Goal: Information Seeking & Learning: Learn about a topic

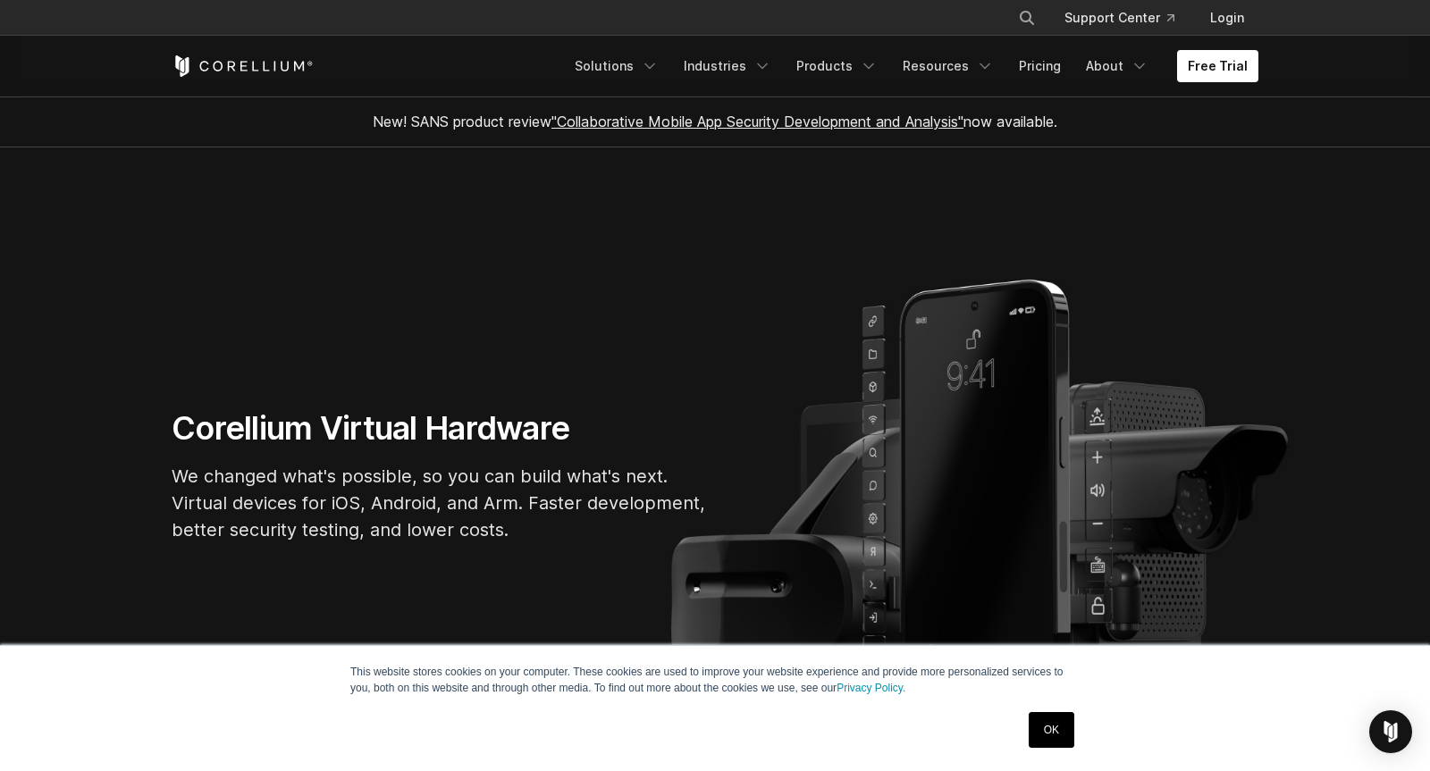
click at [1048, 728] on link "OK" at bounding box center [1051, 730] width 46 height 36
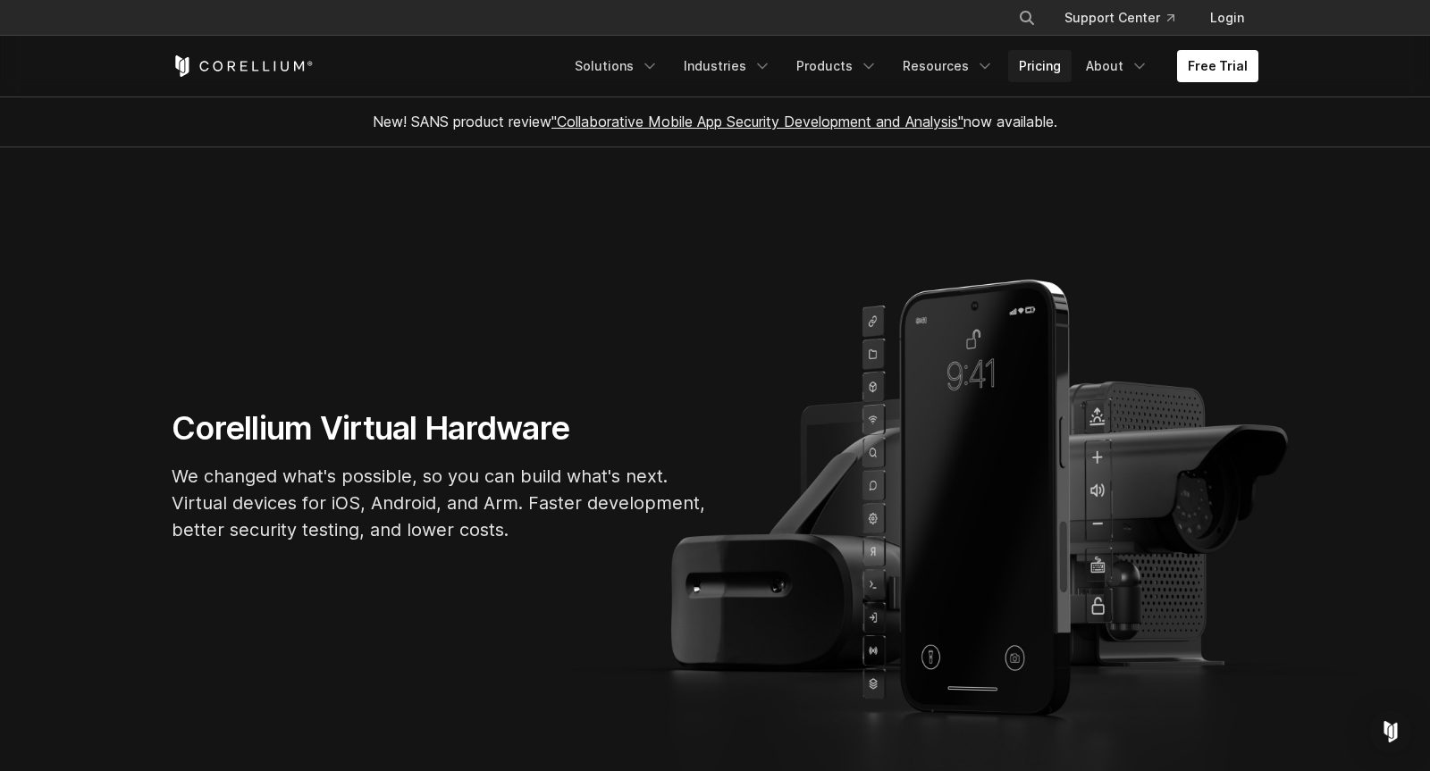
click at [1045, 70] on link "Pricing" at bounding box center [1039, 66] width 63 height 32
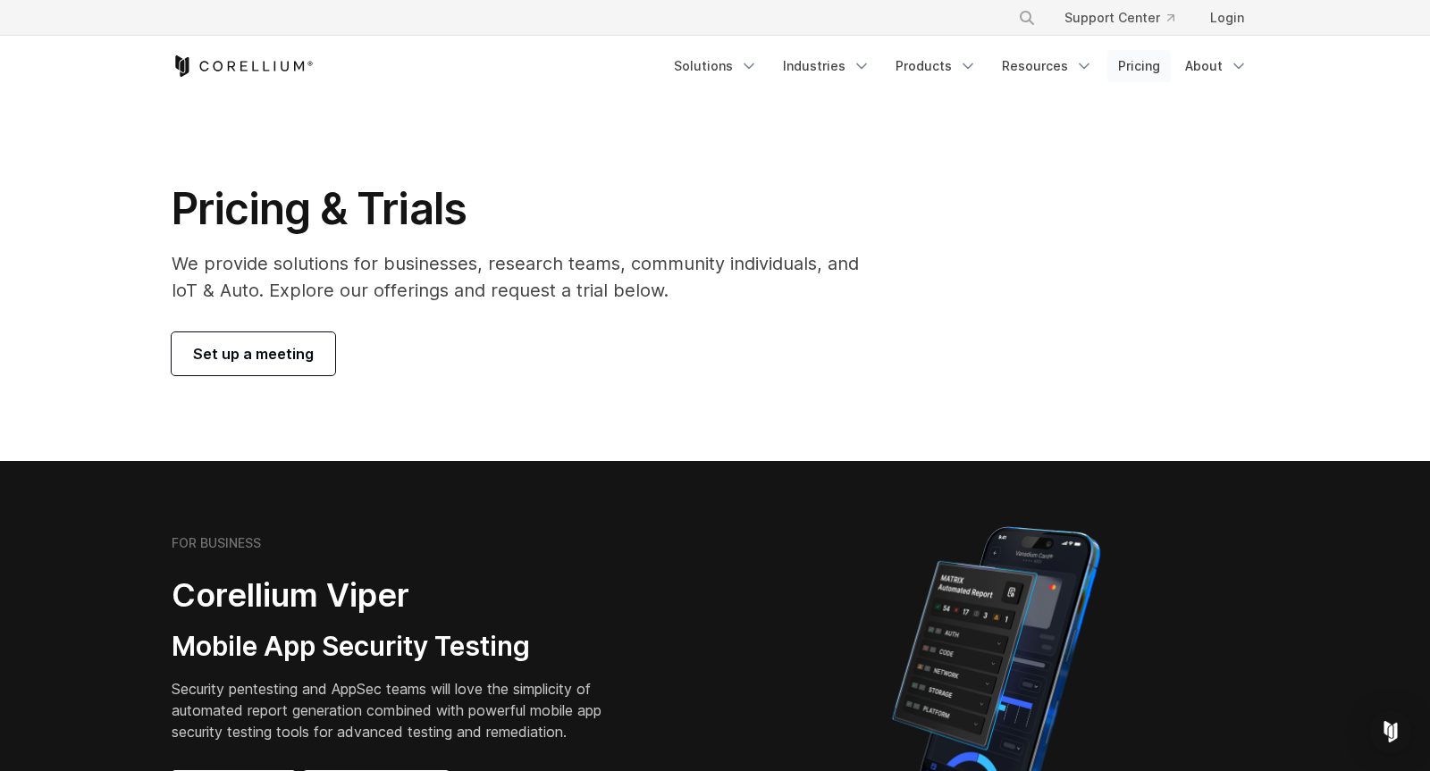
click at [1145, 63] on link "Pricing" at bounding box center [1138, 66] width 63 height 32
click at [789, 573] on div at bounding box center [995, 674] width 525 height 313
click at [709, 67] on link "Solutions" at bounding box center [715, 66] width 105 height 32
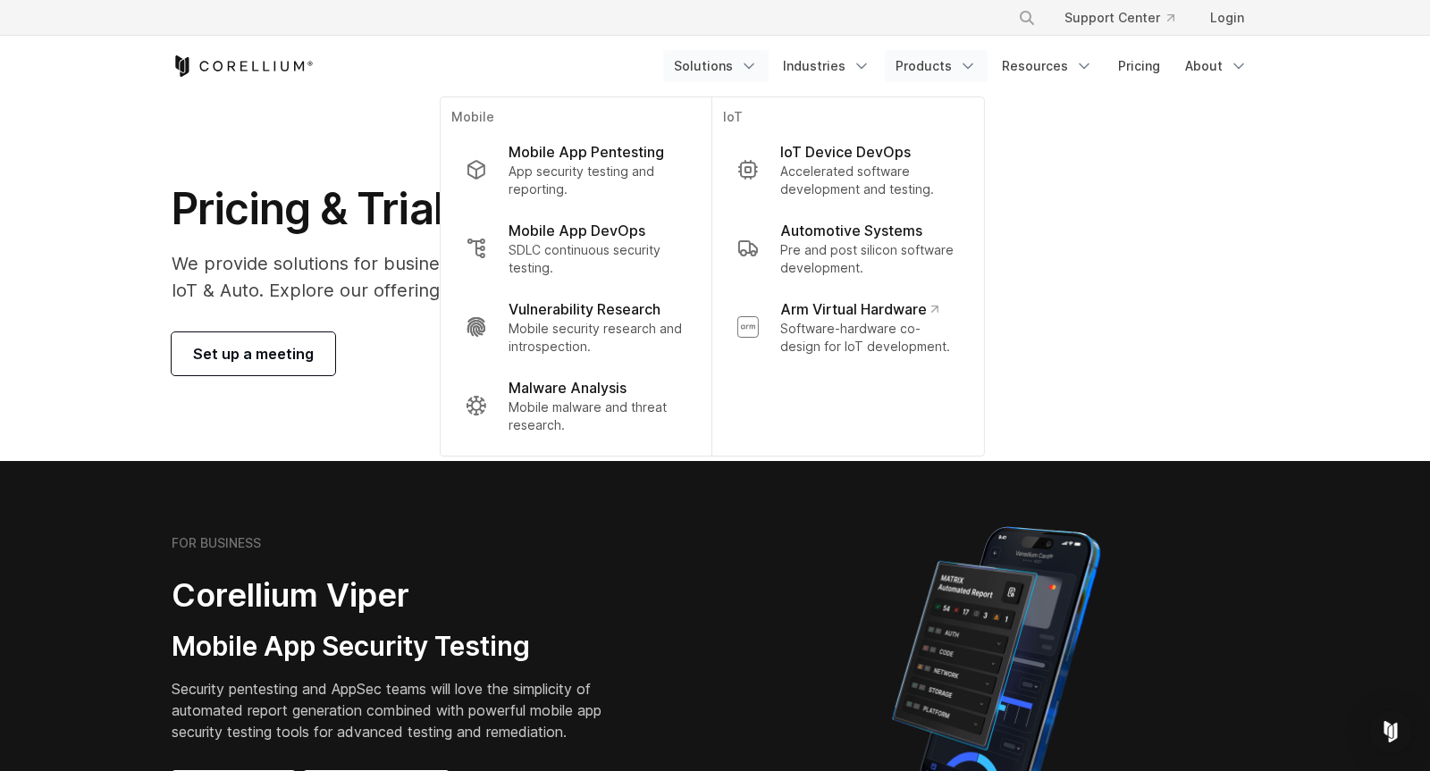
click at [945, 66] on link "Products" at bounding box center [936, 66] width 103 height 32
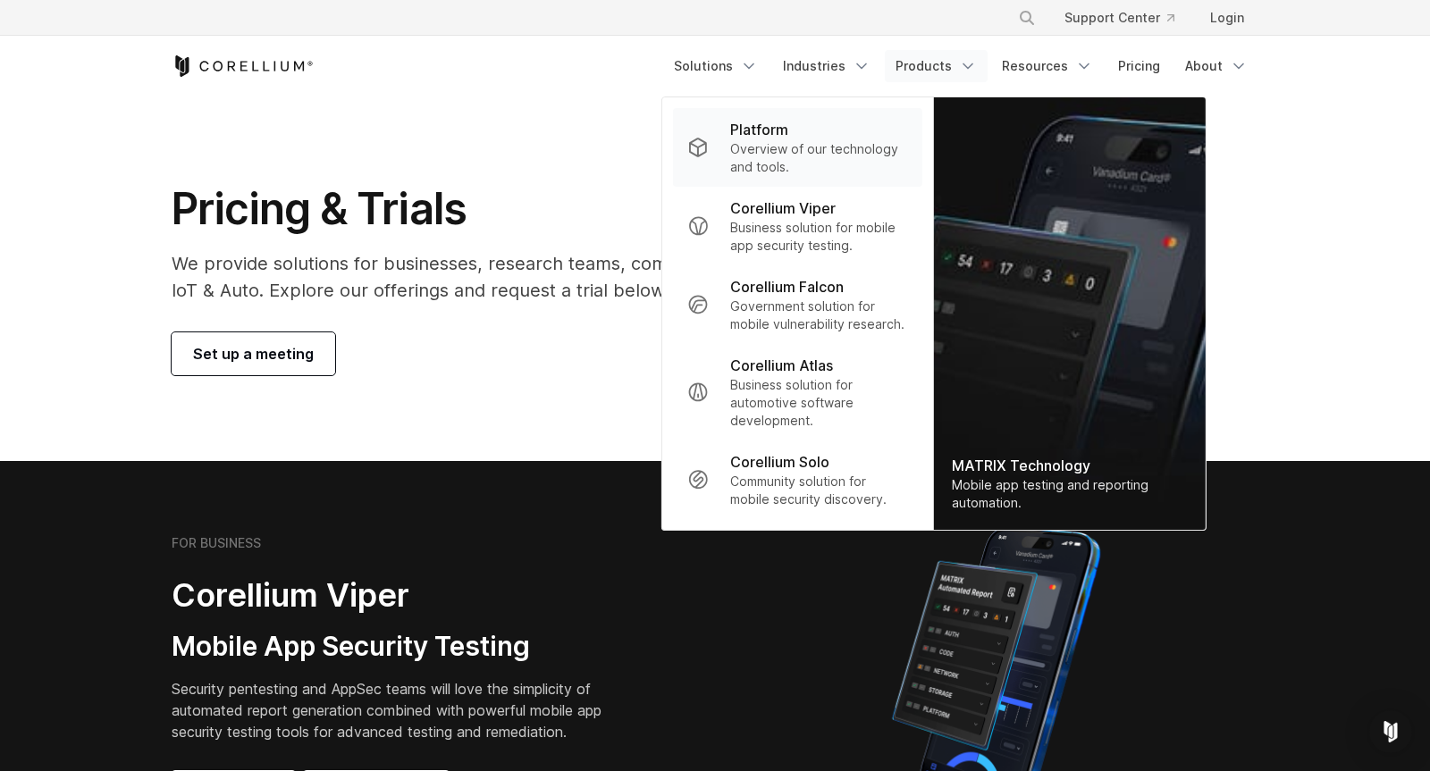
click at [769, 127] on p "Platform" at bounding box center [759, 129] width 58 height 21
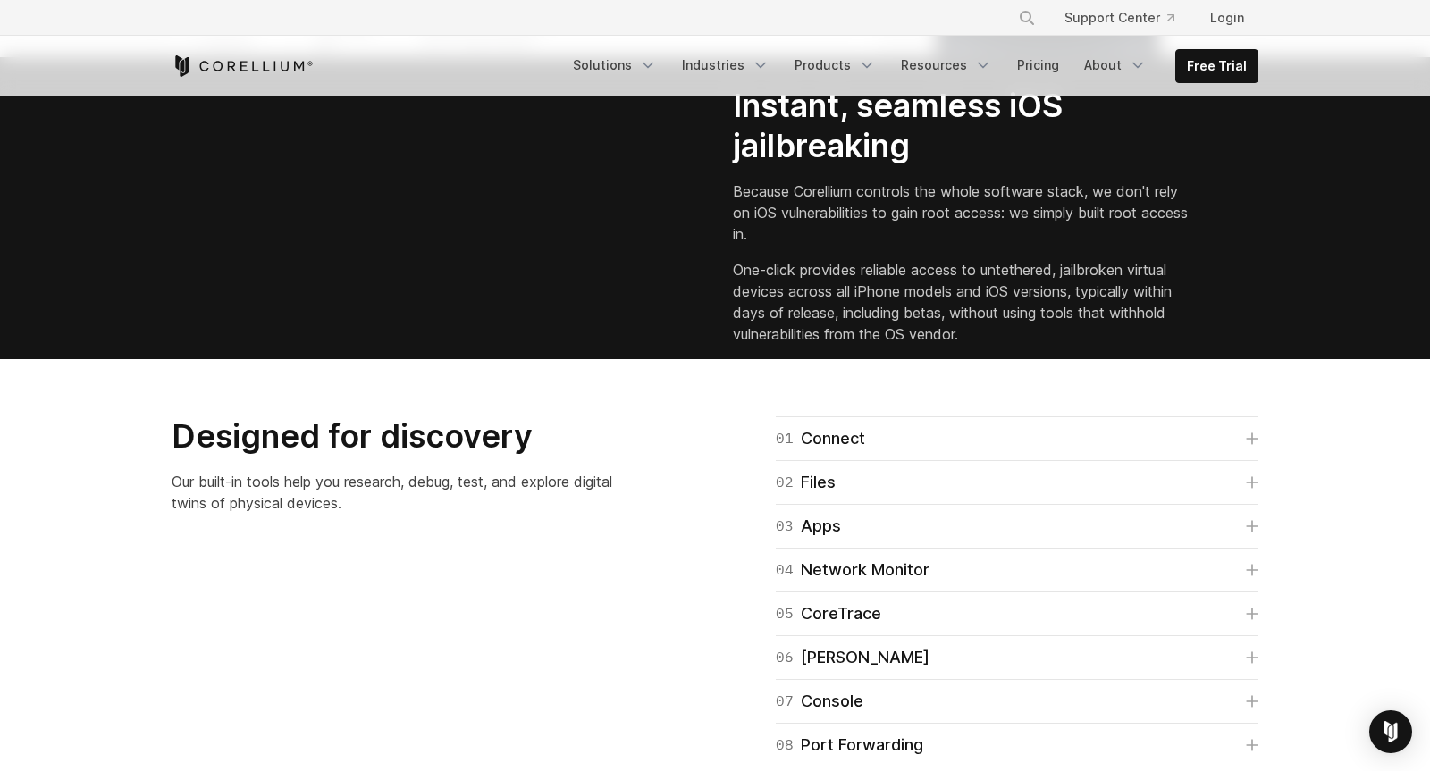
scroll to position [3007, 0]
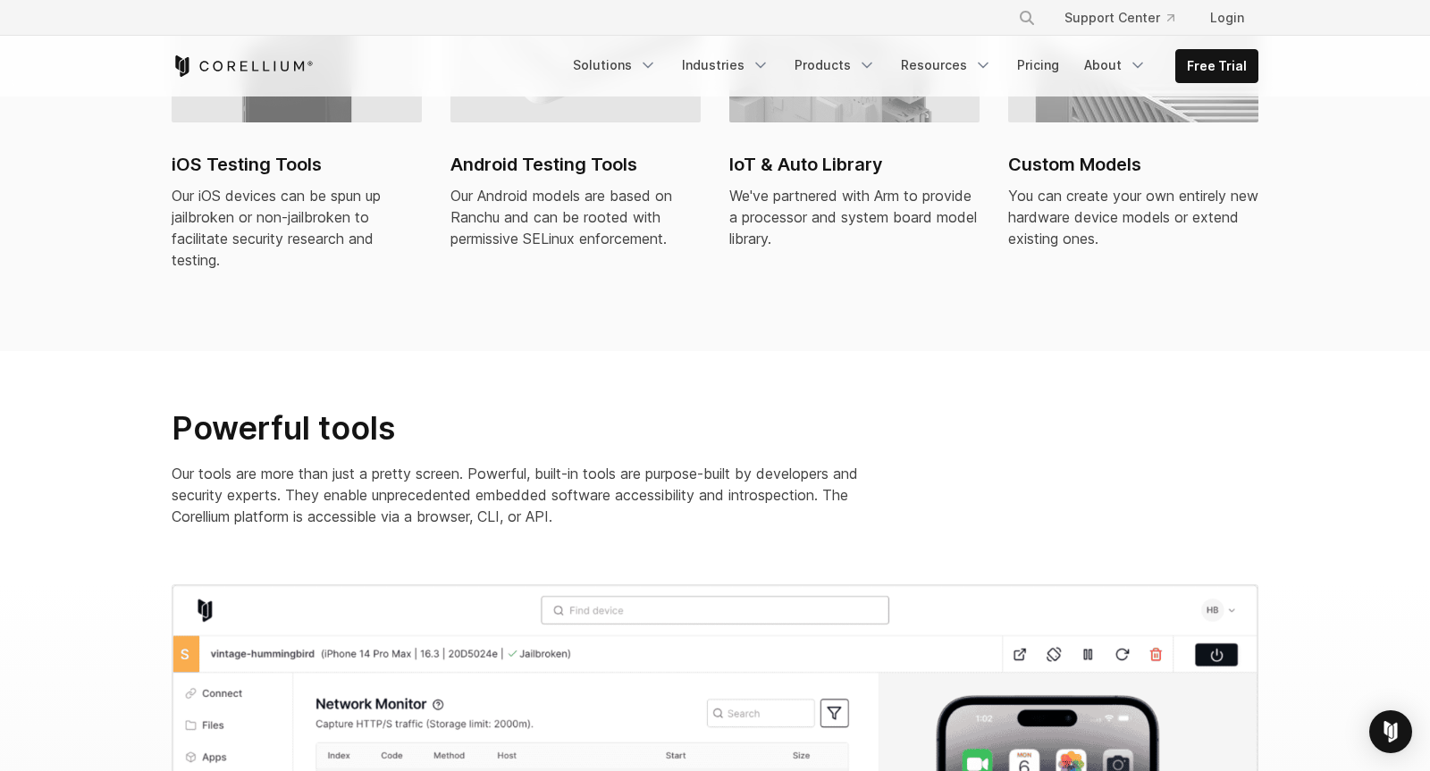
scroll to position [638, 0]
